Goal: Task Accomplishment & Management: Complete application form

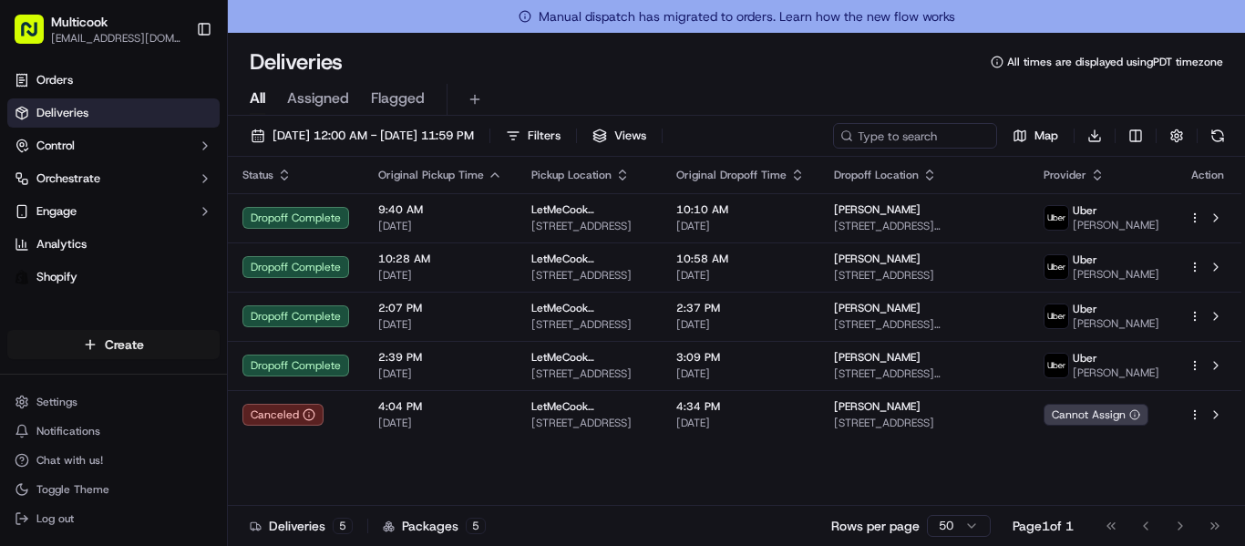
click at [90, 353] on html "Multicook [EMAIL_ADDRESS][DOMAIN_NAME] Toggle Sidebar Orders Deliveries Control…" at bounding box center [622, 273] width 1245 height 546
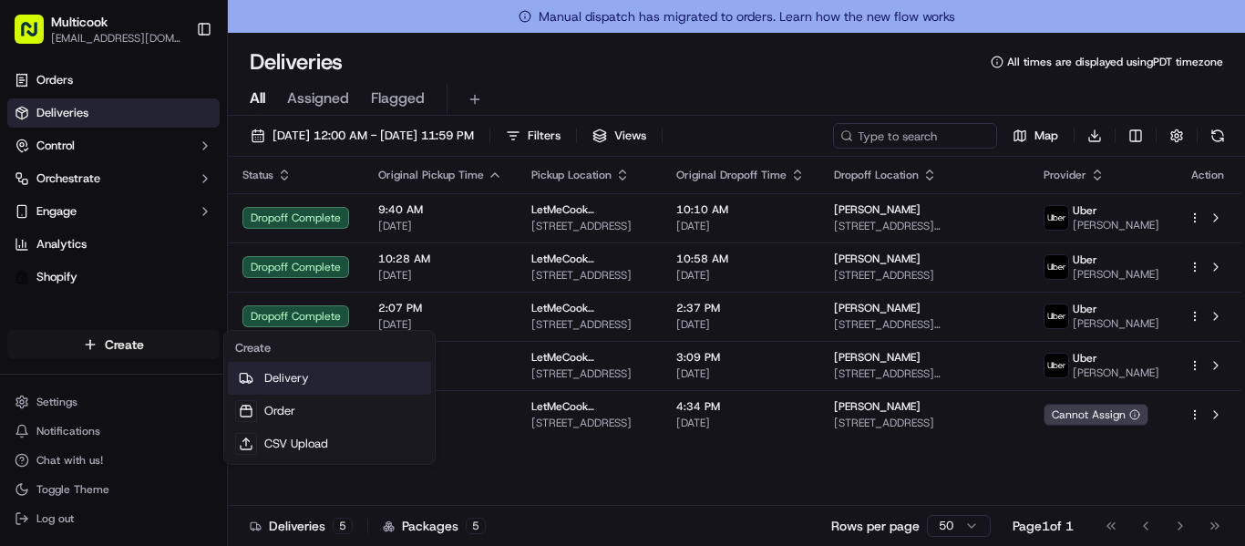
click at [271, 363] on link "Delivery" at bounding box center [329, 378] width 203 height 33
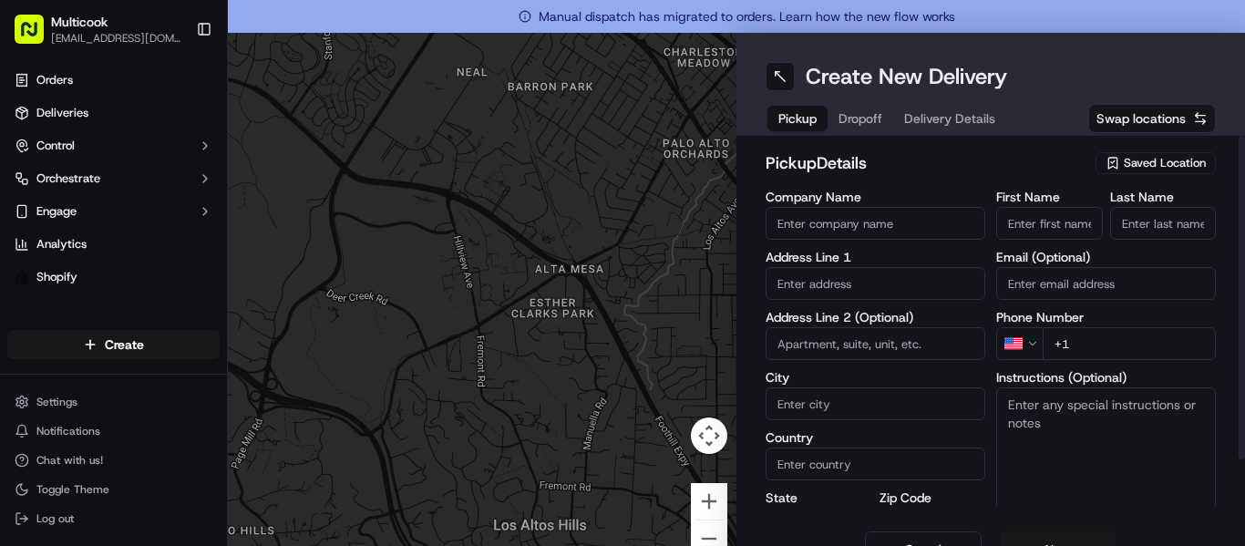
click at [1124, 157] on span "Saved Location" at bounding box center [1165, 163] width 82 height 16
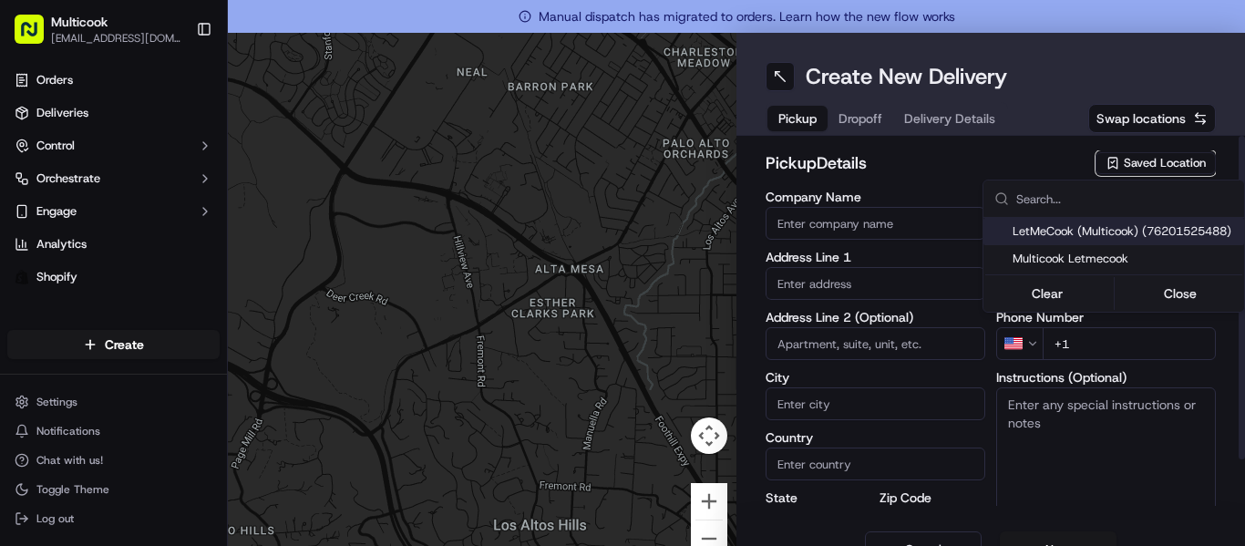
click at [1080, 222] on div "LetMeCook (Multicook) (76201525488)" at bounding box center [1114, 231] width 261 height 27
type input "LetMeCook (Multicook)"
type input "[STREET_ADDRESS]"
type input "[GEOGRAPHIC_DATA]"
type input "US"
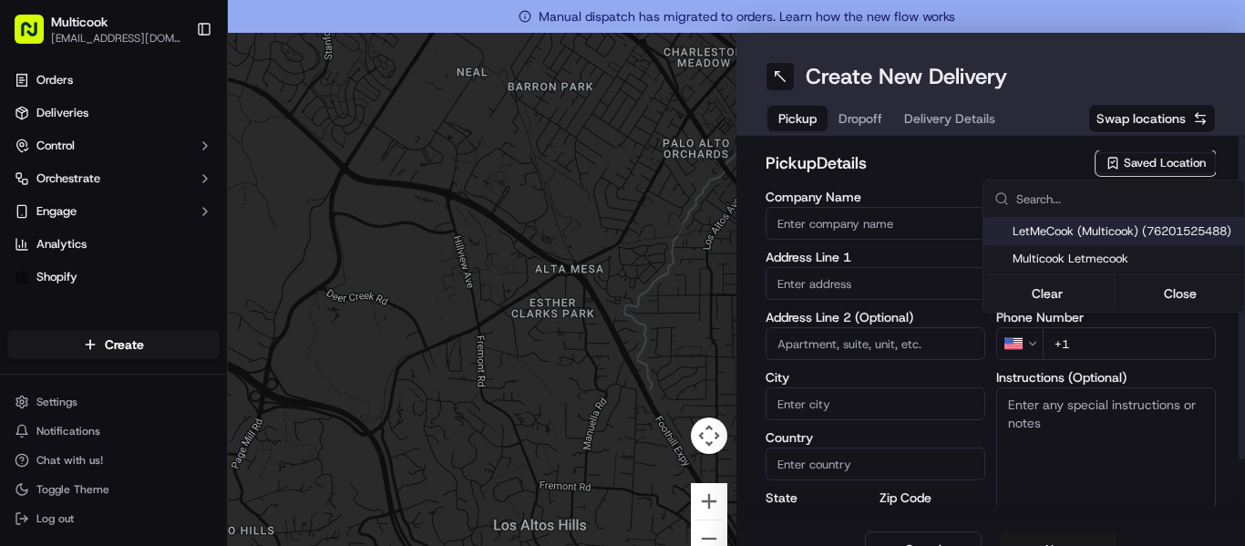
type input "CA"
type input "91423"
type input "[PERSON_NAME]"
type input "Nikityuk"
type input "[EMAIL_ADDRESS][DOMAIN_NAME]"
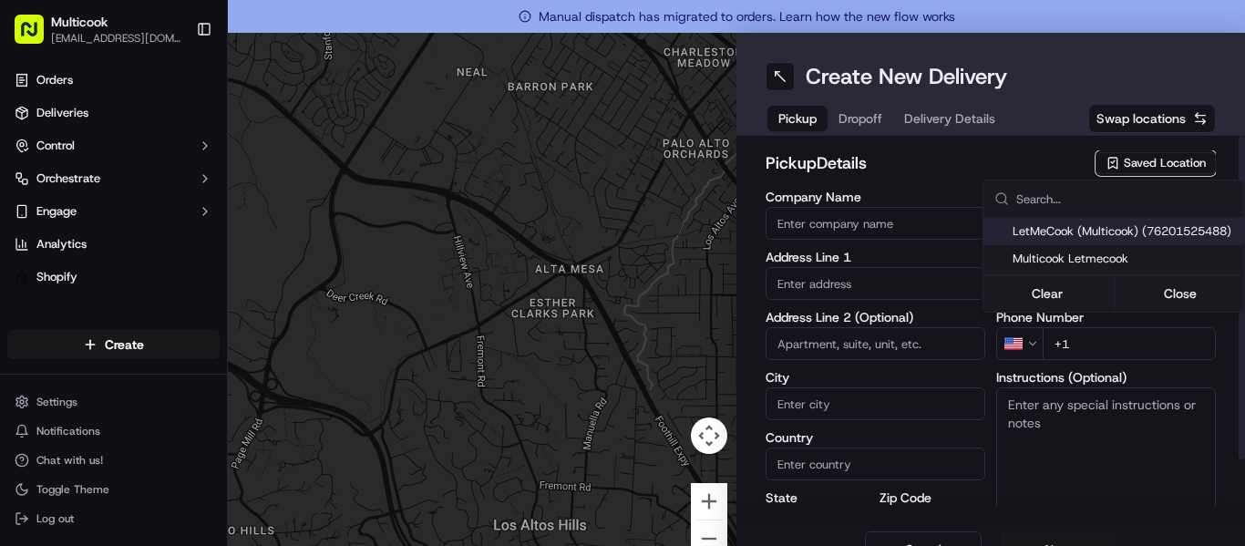
type input "[PHONE_NUMBER]"
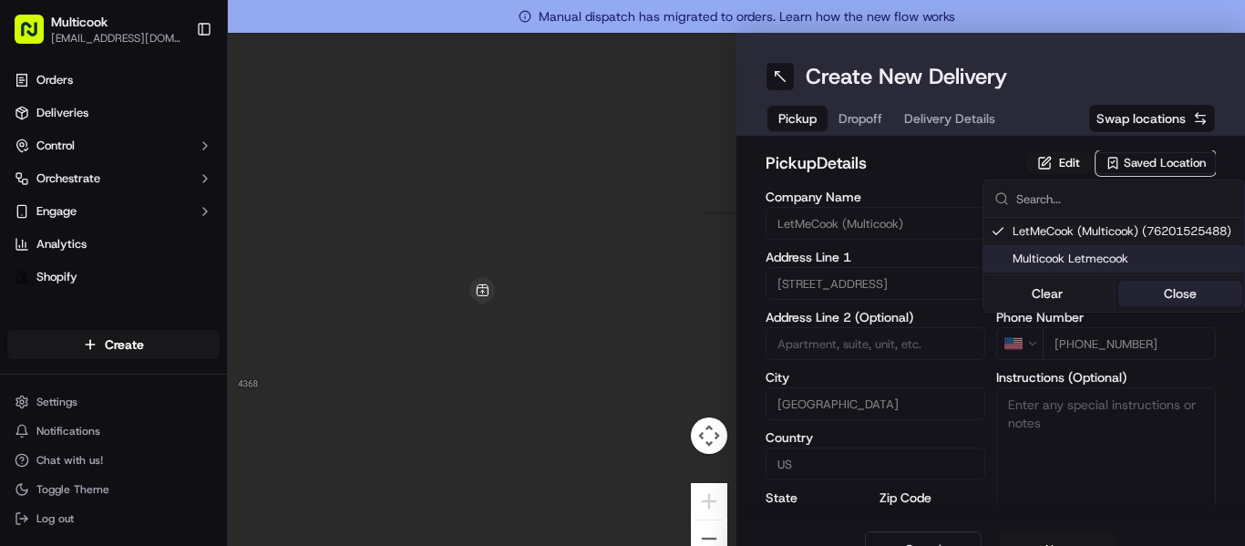
drag, startPoint x: 1149, startPoint y: 297, endPoint x: 1139, endPoint y: 302, distance: 10.2
click at [1149, 299] on button "Close" at bounding box center [1180, 294] width 125 height 26
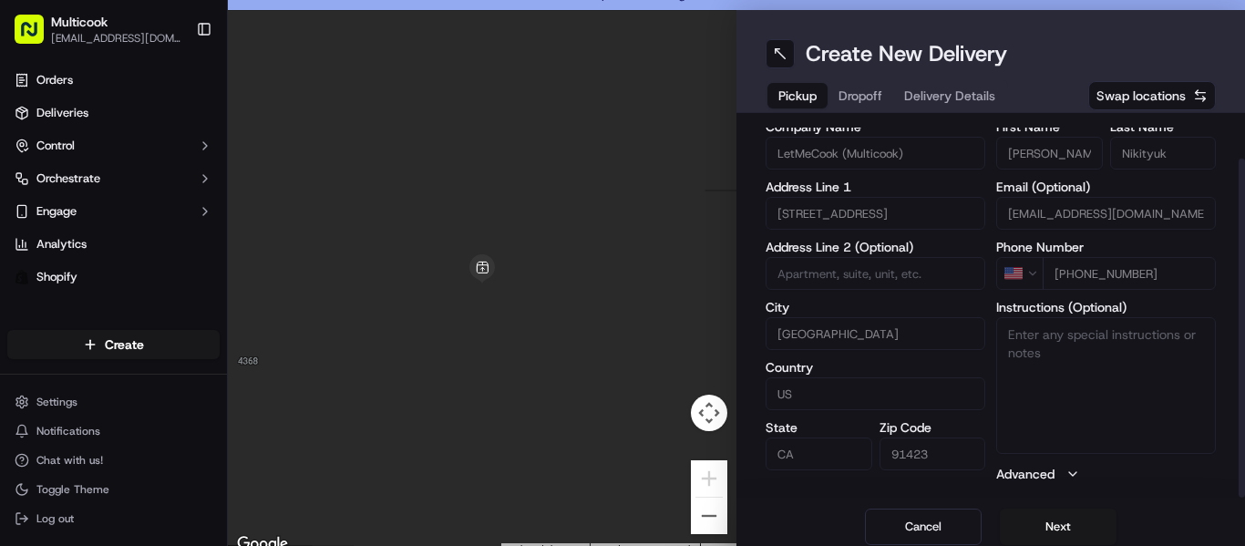
scroll to position [33, 0]
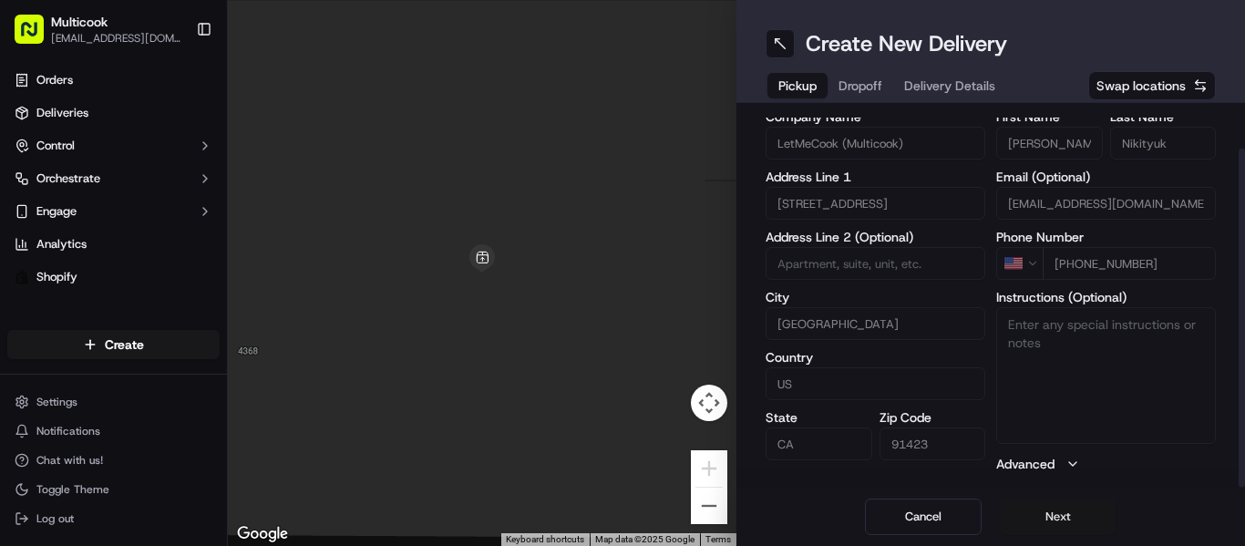
click at [1052, 509] on button "Next" at bounding box center [1058, 517] width 117 height 36
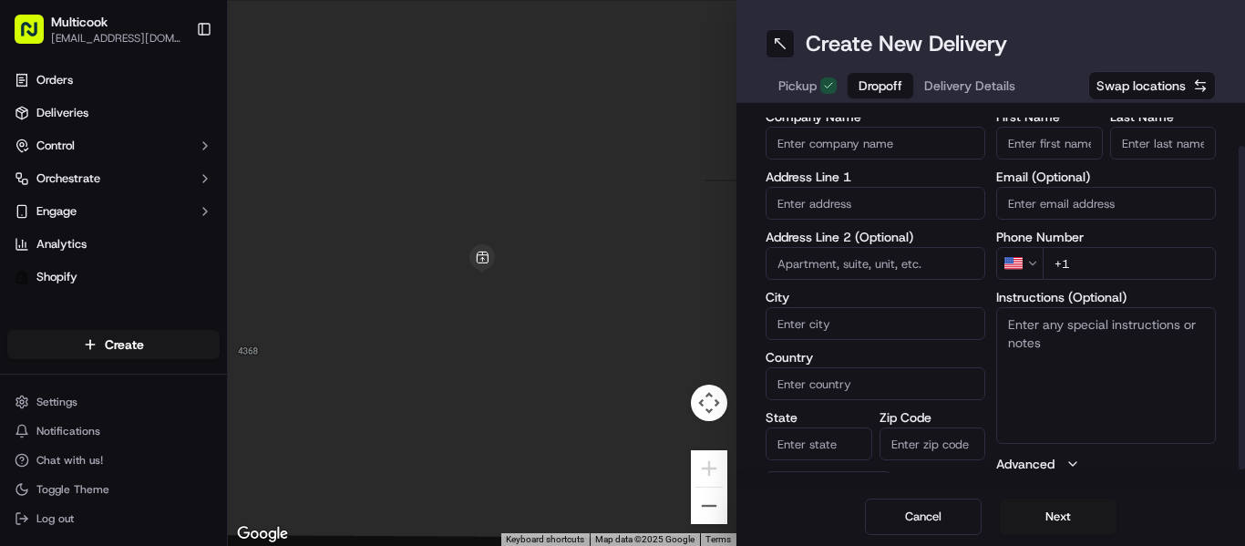
click at [1003, 144] on input "First Name" at bounding box center [1049, 143] width 107 height 33
paste input "[PERSON_NAME]"
type input "Gaiane"
click at [1122, 147] on input "Last Name" at bounding box center [1163, 143] width 107 height 33
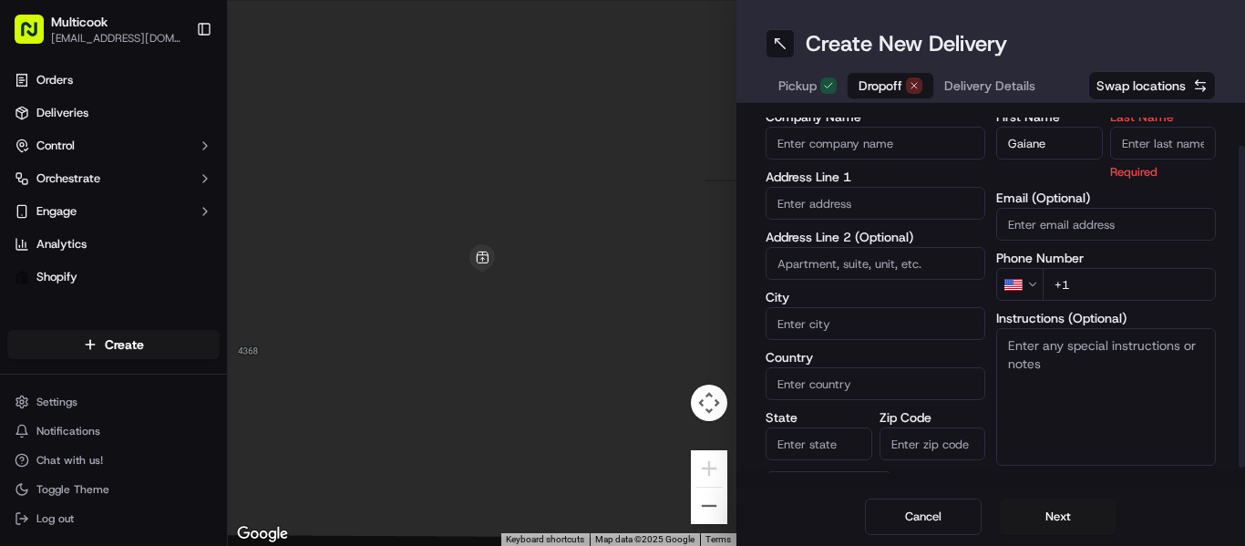
paste input "[PERSON_NAME]"
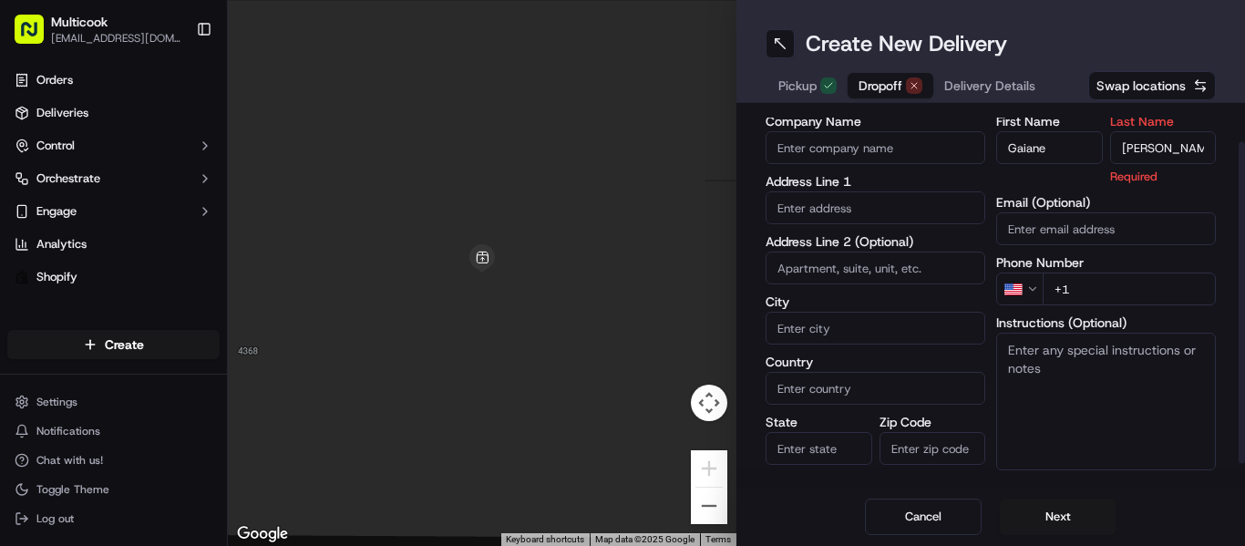
drag, startPoint x: 1142, startPoint y: 145, endPoint x: 1074, endPoint y: 137, distance: 68.9
click at [1074, 137] on div "First Name [PERSON_NAME] Last Name [PERSON_NAME] Required" at bounding box center [1106, 150] width 220 height 70
type input "Garsaian"
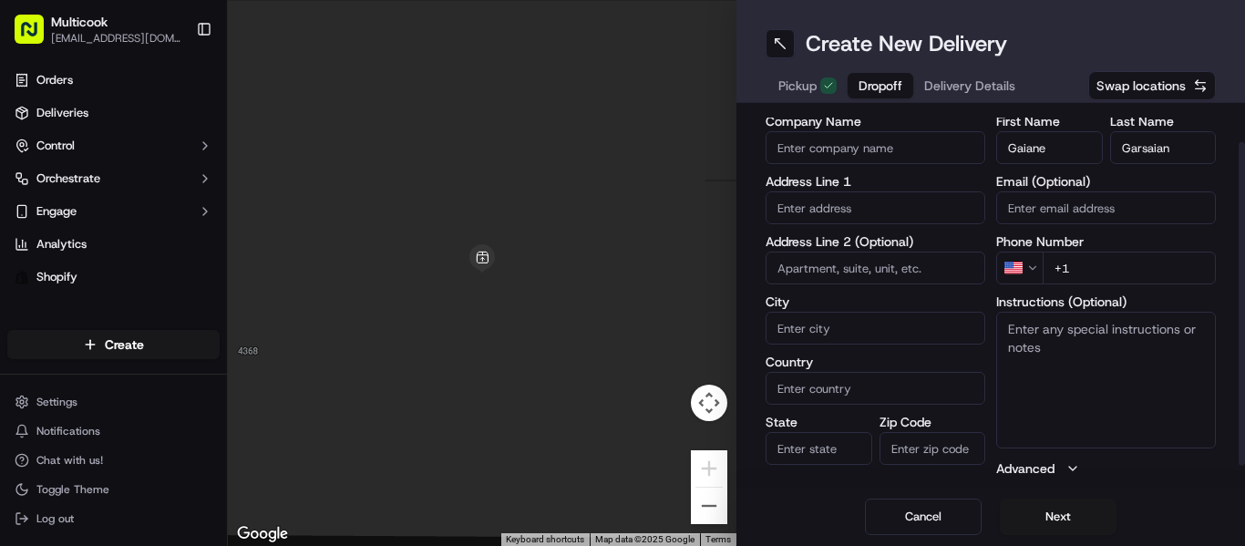
click at [1100, 280] on input "+1" at bounding box center [1129, 268] width 173 height 33
paste input "[PHONE_NUMBER]"
type input "[PHONE_NUMBER]"
click at [839, 214] on input "text" at bounding box center [876, 207] width 220 height 33
paste input "[STREET_ADDRESS]"
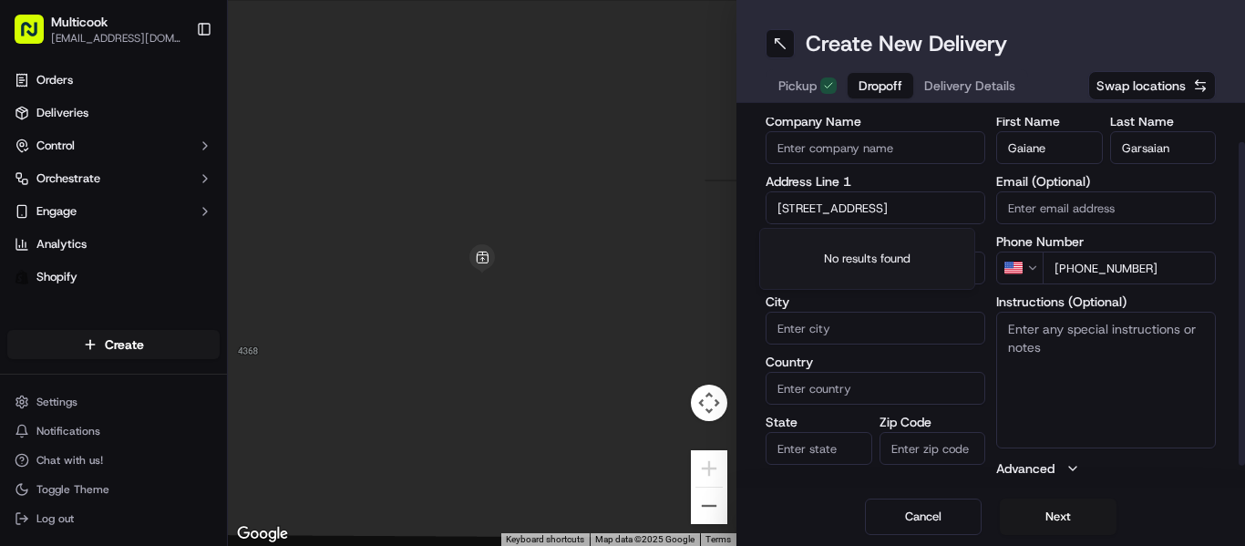
scroll to position [0, 160]
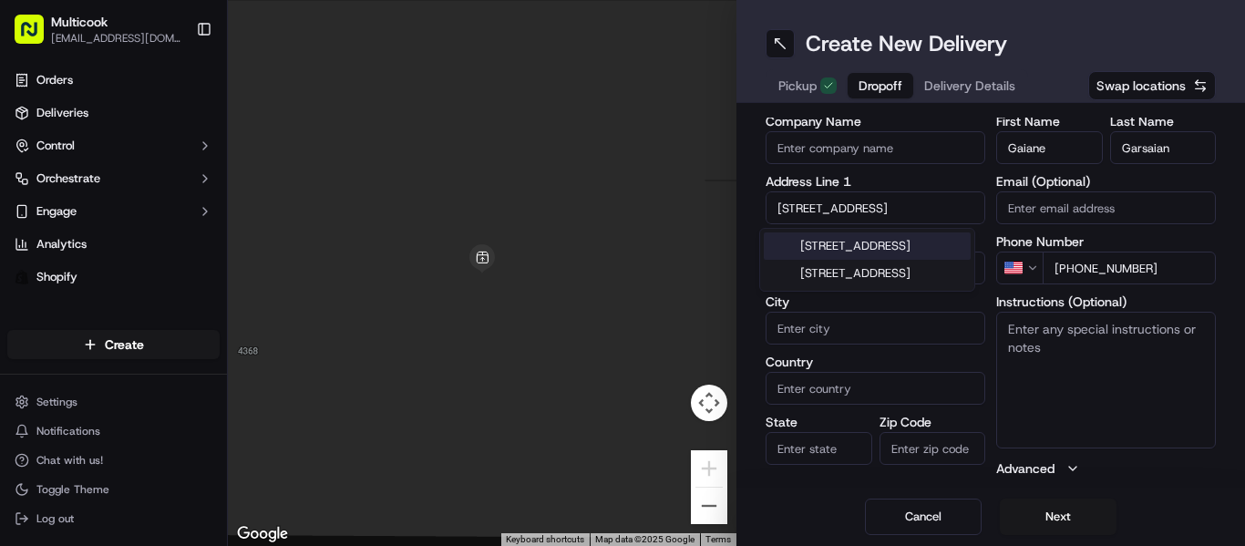
click at [848, 246] on div "[STREET_ADDRESS]" at bounding box center [867, 245] width 207 height 27
type input "[STREET_ADDRESS]"
type input "#643"
type input "[GEOGRAPHIC_DATA]"
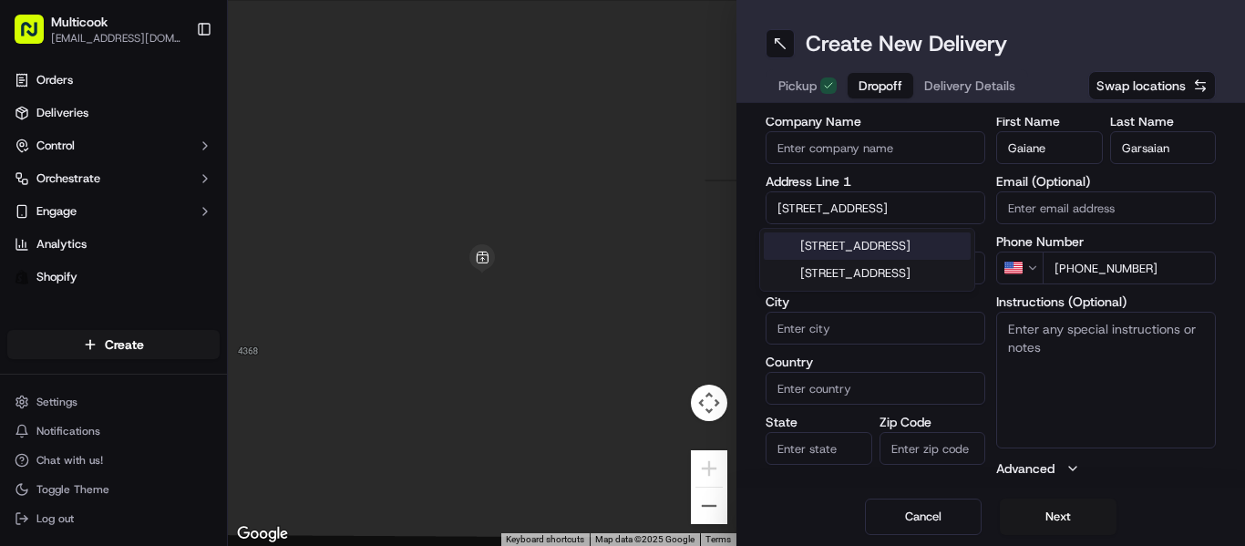
type input "CA"
type input "91367"
type input "[STREET_ADDRESS]"
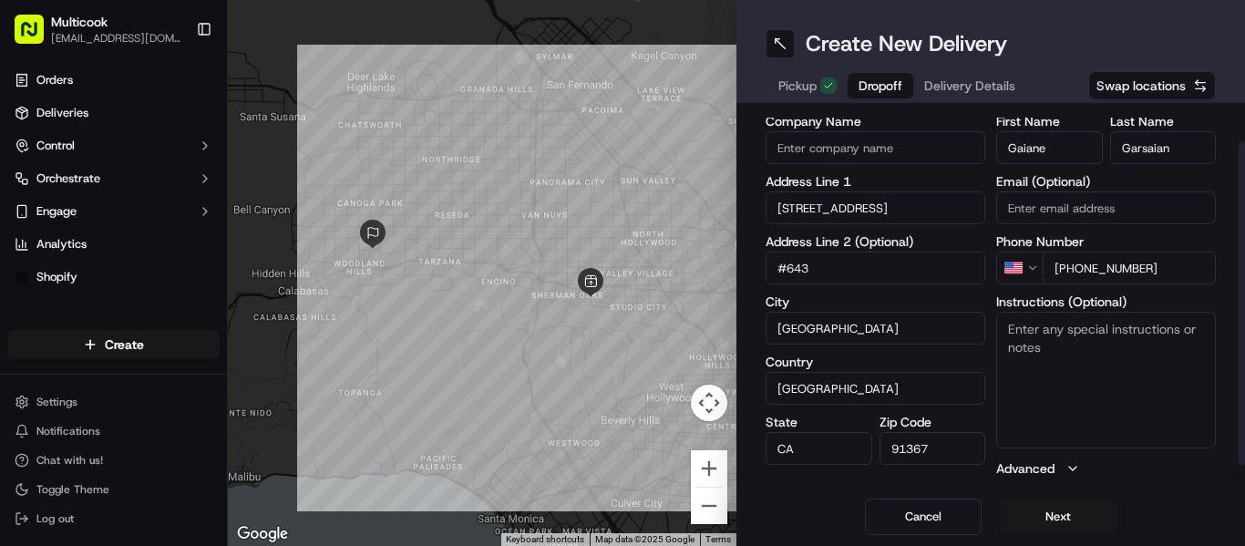
scroll to position [67, 0]
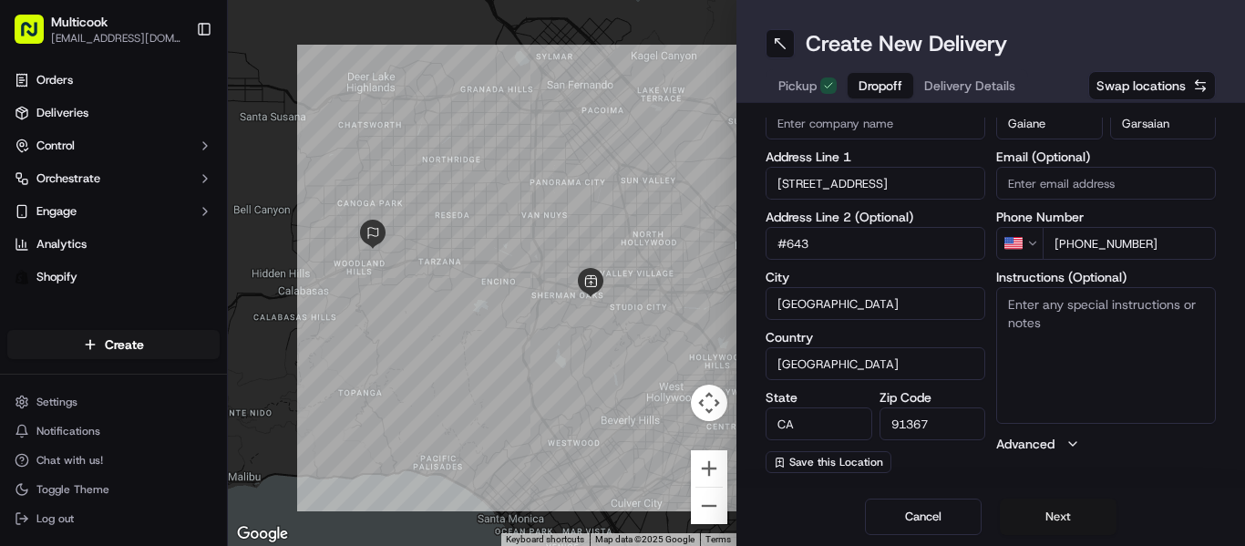
click at [1050, 521] on button "Next" at bounding box center [1058, 517] width 117 height 36
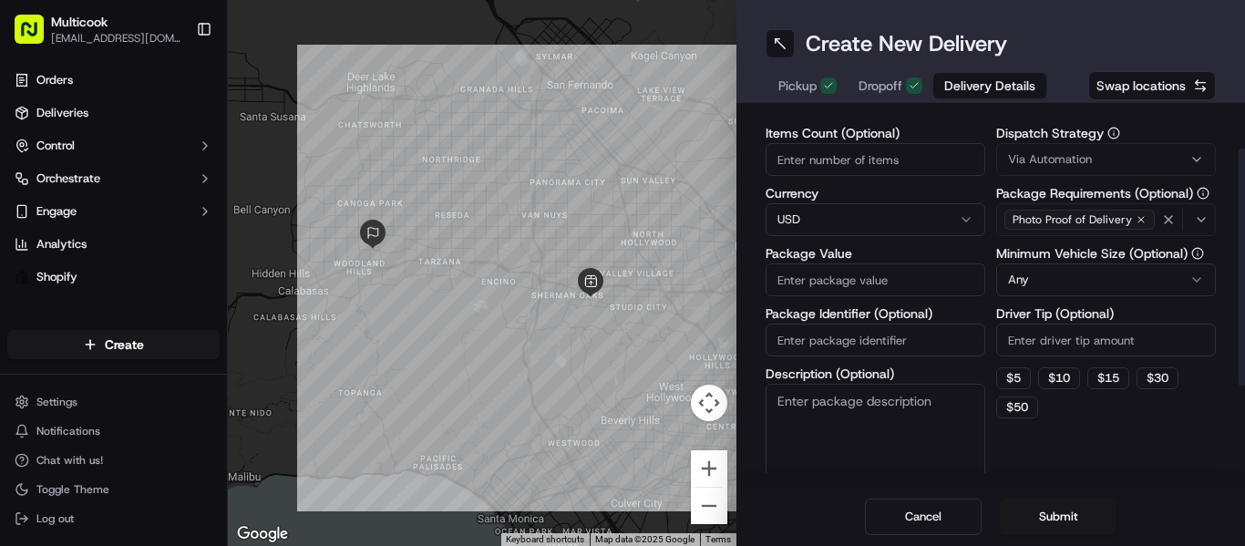
click at [854, 164] on input "Items Count (Optional)" at bounding box center [876, 159] width 220 height 33
type input "1"
click at [860, 268] on input "Package Value" at bounding box center [876, 279] width 220 height 33
type input "120"
click at [1038, 521] on button "Submit" at bounding box center [1058, 517] width 117 height 36
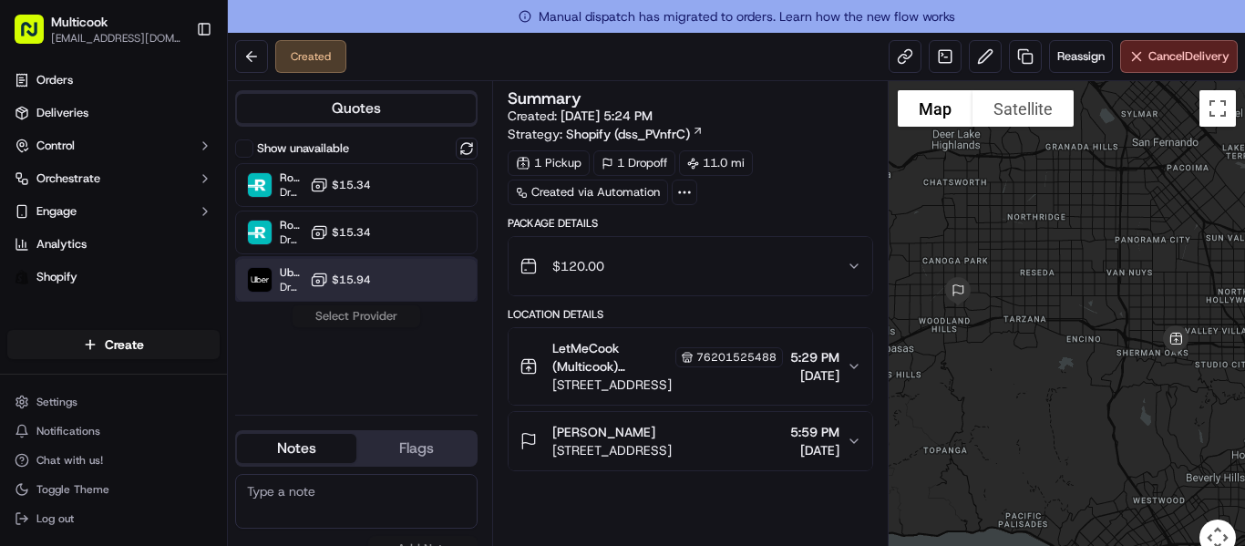
click at [417, 272] on div at bounding box center [422, 280] width 22 height 22
click at [396, 309] on button "Assign Provider" at bounding box center [356, 316] width 129 height 22
